Goal: Check status: Check status

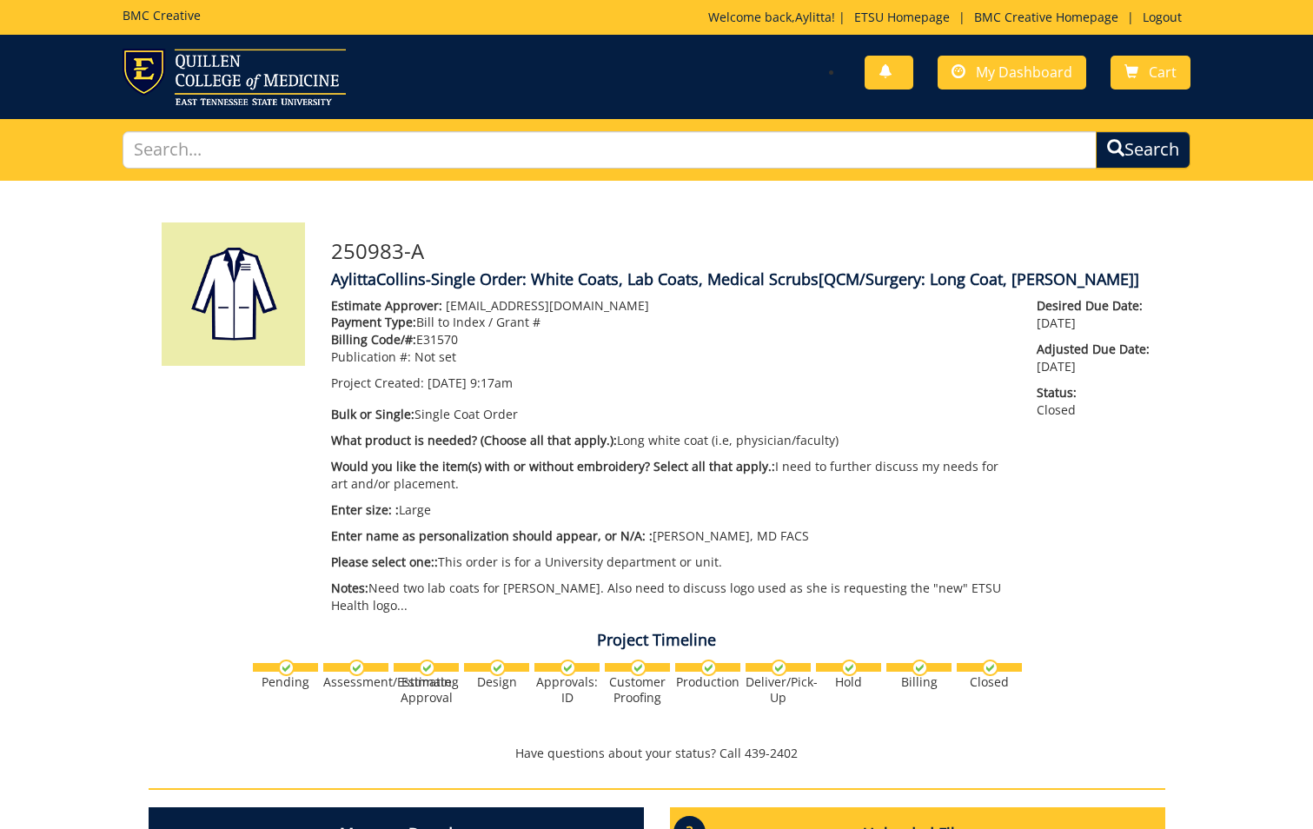
scroll to position [1343, 0]
click at [1014, 71] on span "My Dashboard" at bounding box center [1024, 72] width 96 height 19
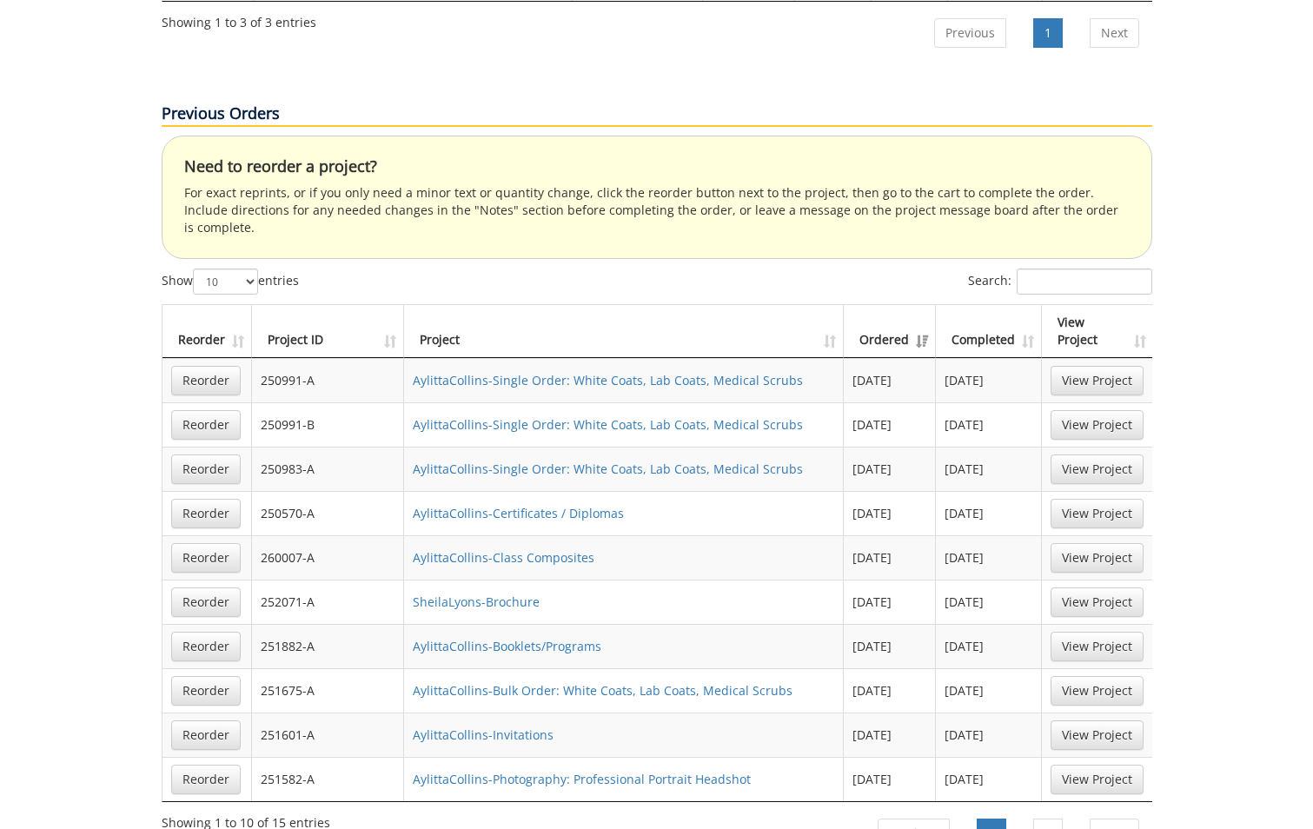
scroll to position [1216, 0]
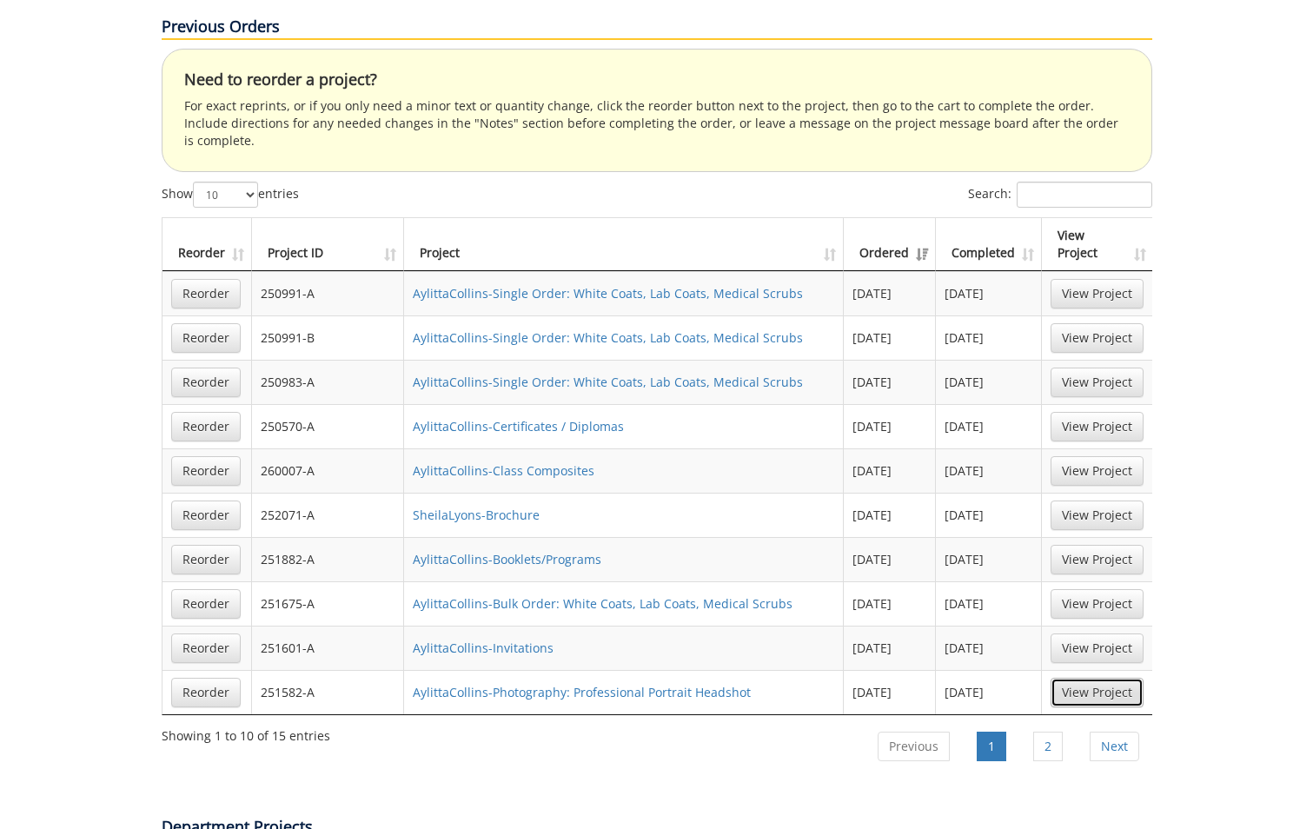
click at [1089, 678] on link "View Project" at bounding box center [1096, 693] width 93 height 30
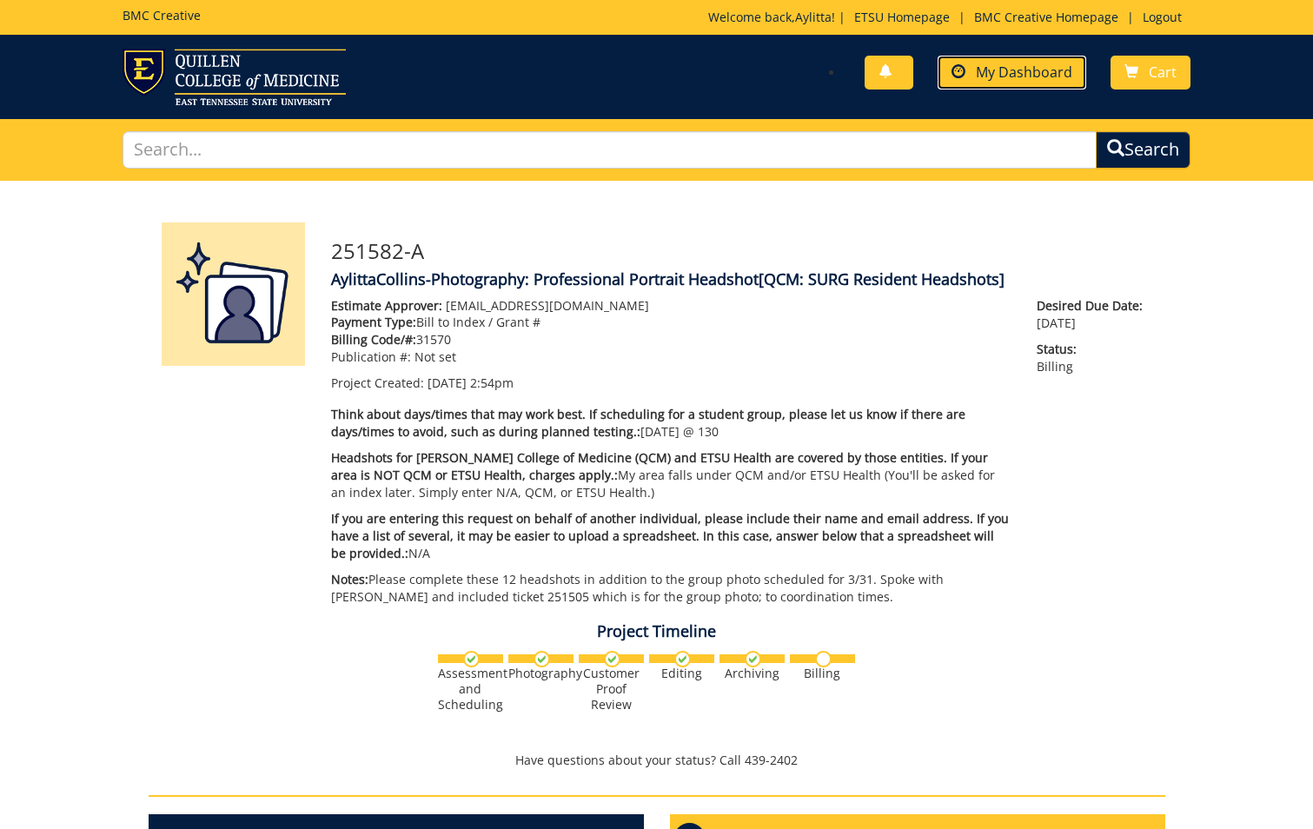
click at [1024, 75] on span "My Dashboard" at bounding box center [1024, 72] width 96 height 19
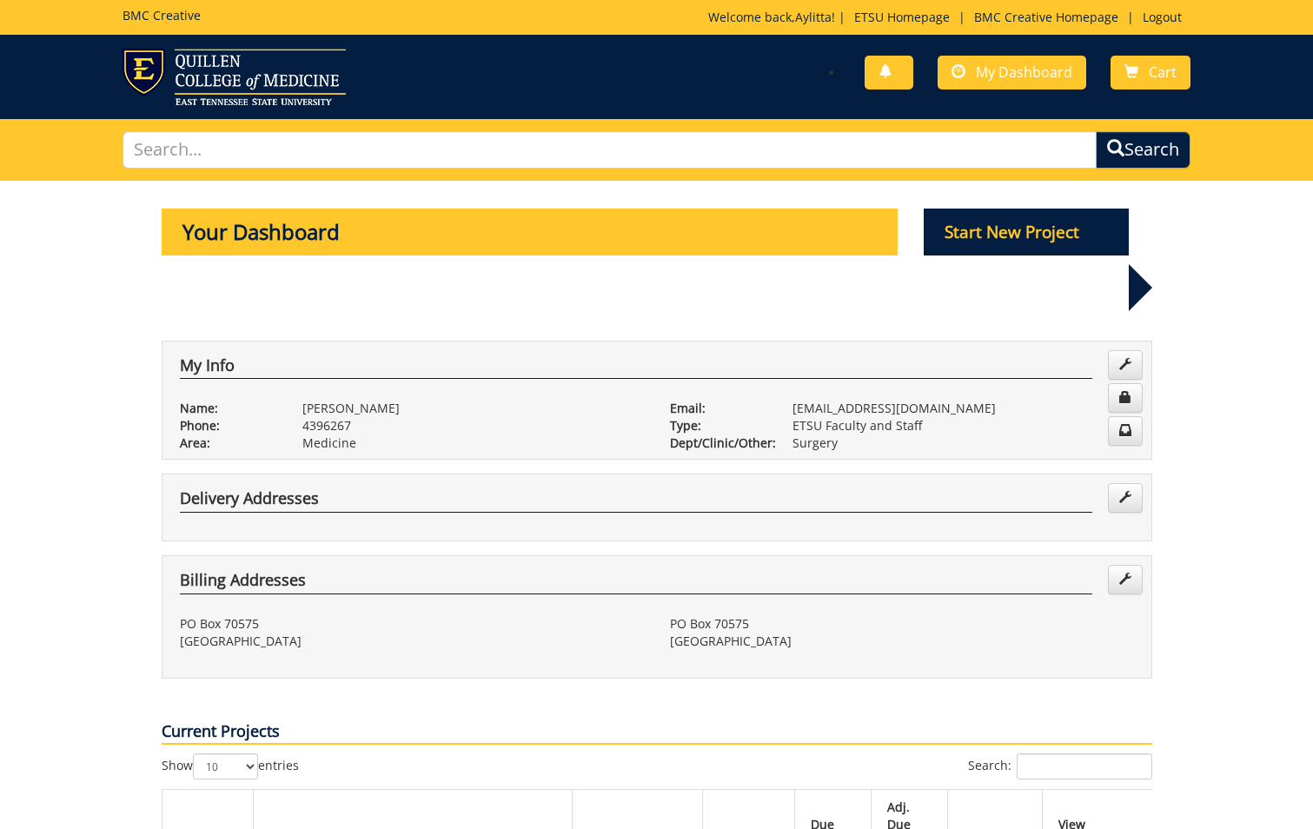
scroll to position [261, 0]
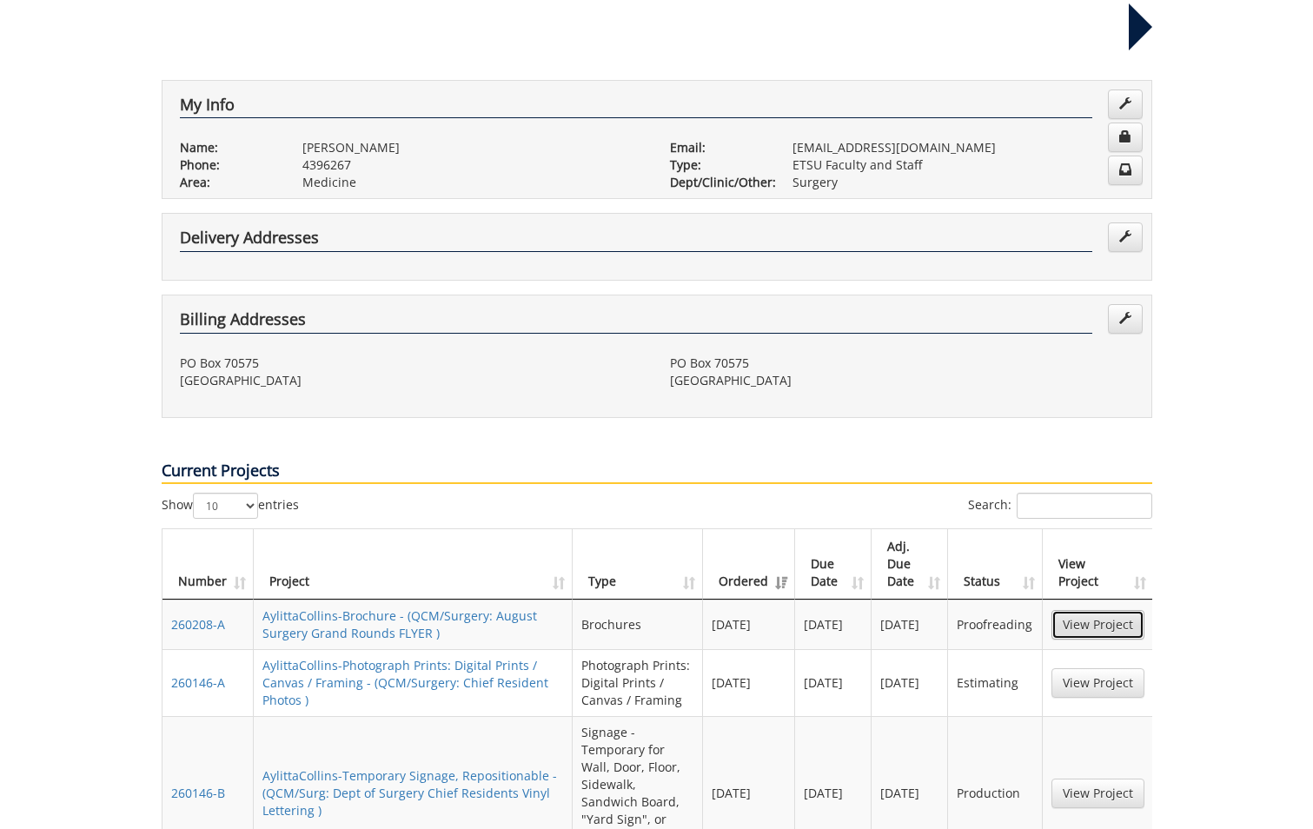
click at [1098, 610] on link "View Project" at bounding box center [1097, 625] width 93 height 30
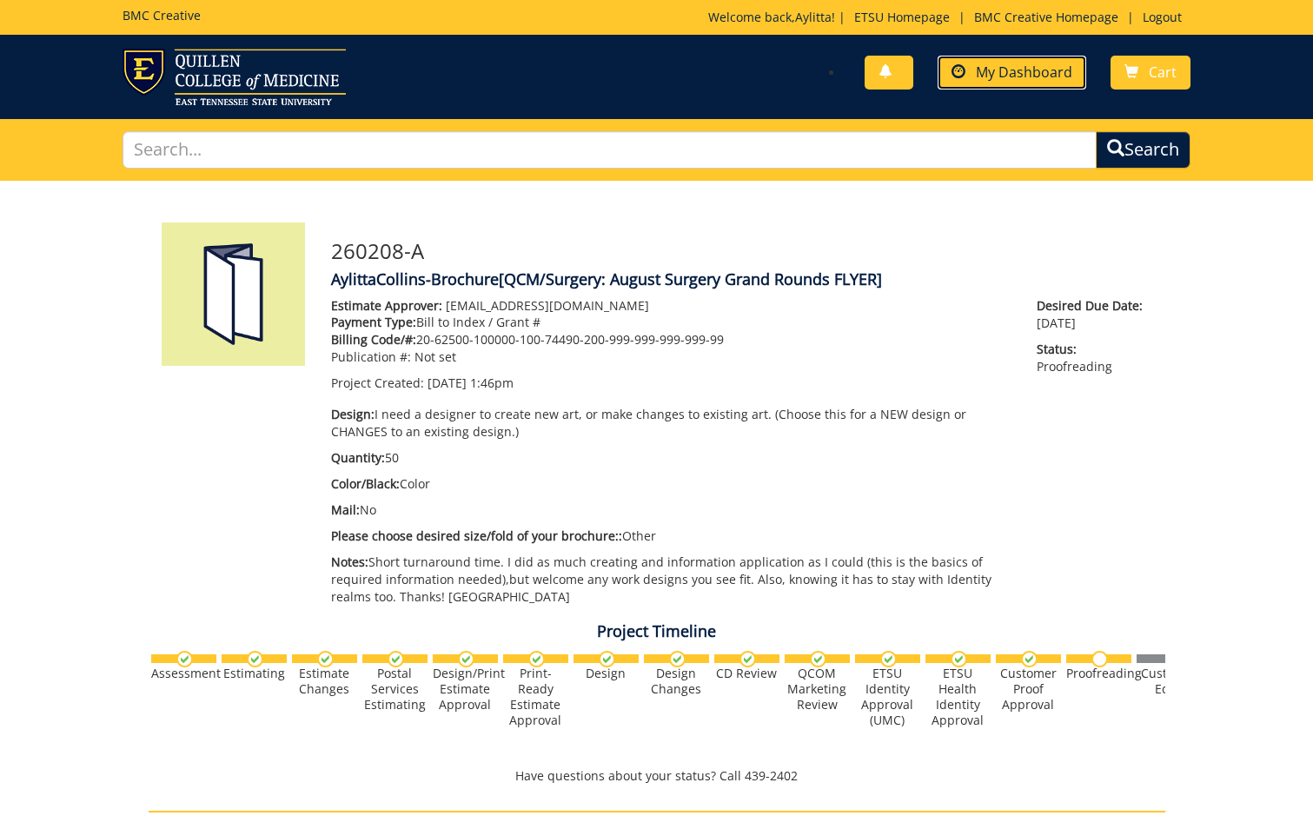
click at [1017, 70] on span "My Dashboard" at bounding box center [1024, 72] width 96 height 19
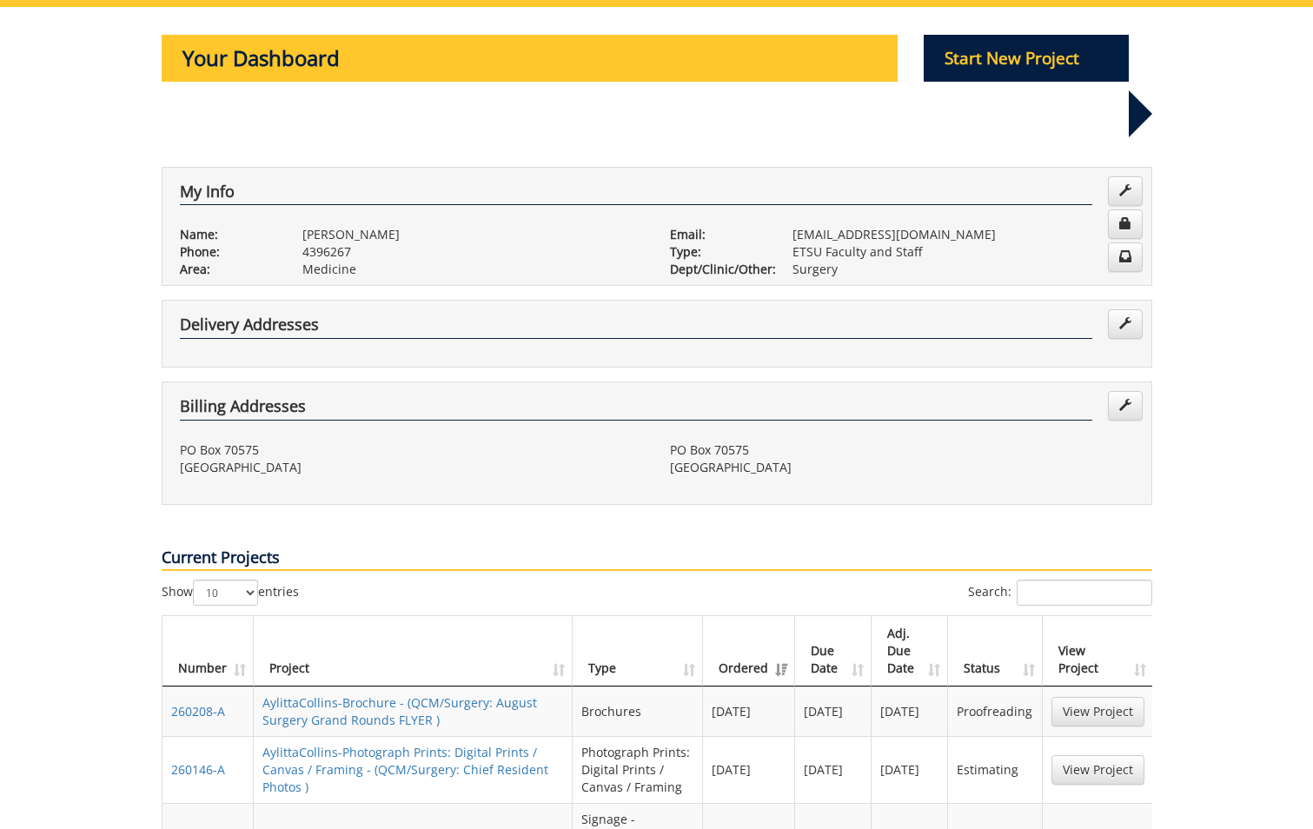
scroll to position [261, 0]
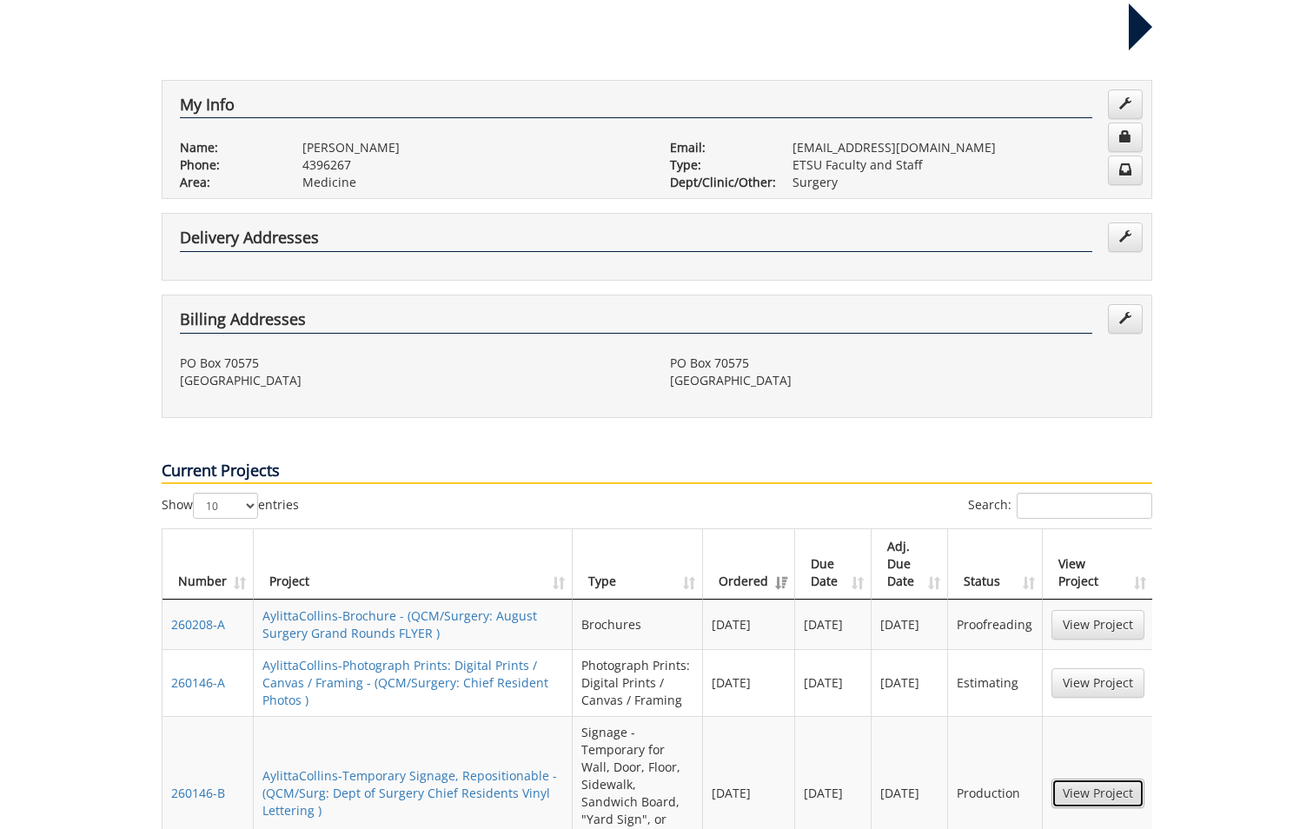
click at [1091, 778] on link "View Project" at bounding box center [1097, 793] width 93 height 30
